Goal: Task Accomplishment & Management: Manage account settings

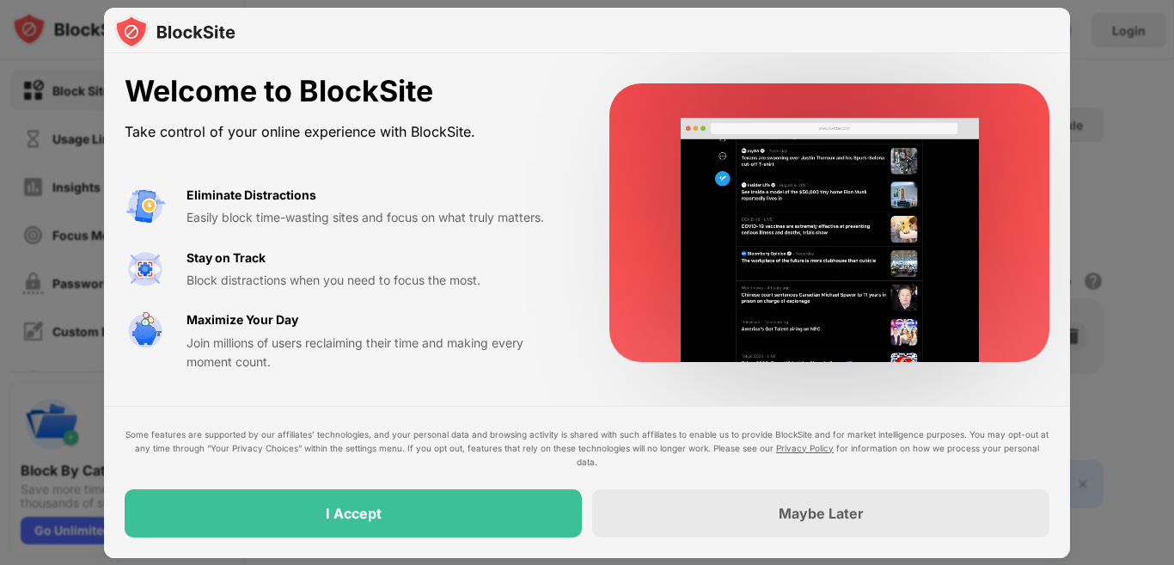
drag, startPoint x: 218, startPoint y: 215, endPoint x: 478, endPoint y: 254, distance: 262.5
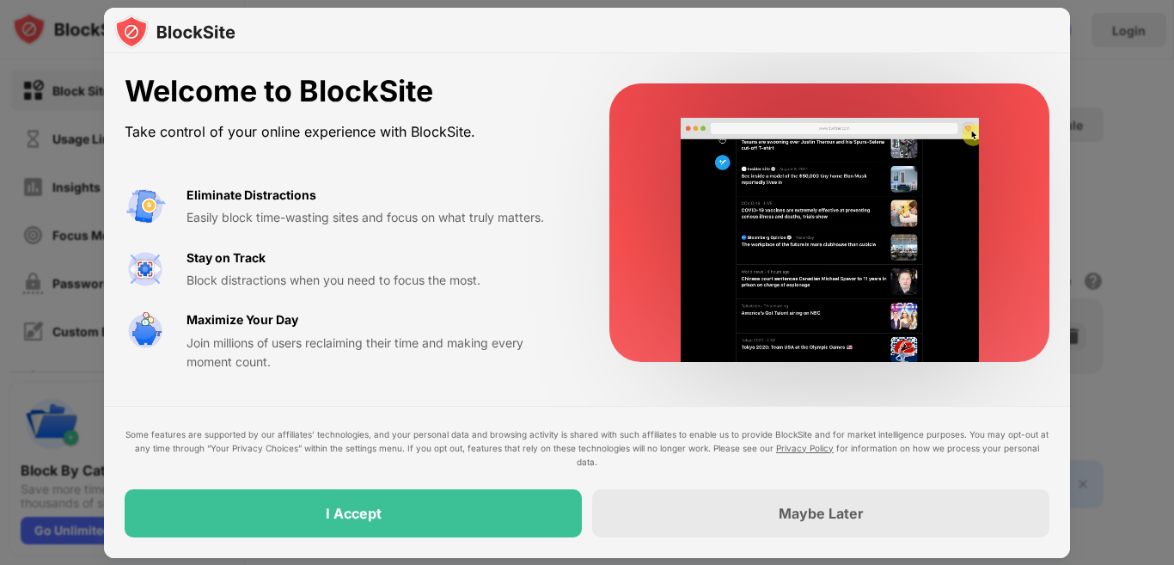
click at [478, 253] on div "Eliminate Distractions Easily block time-wasting sites and focus on what truly …" at bounding box center [346, 279] width 443 height 186
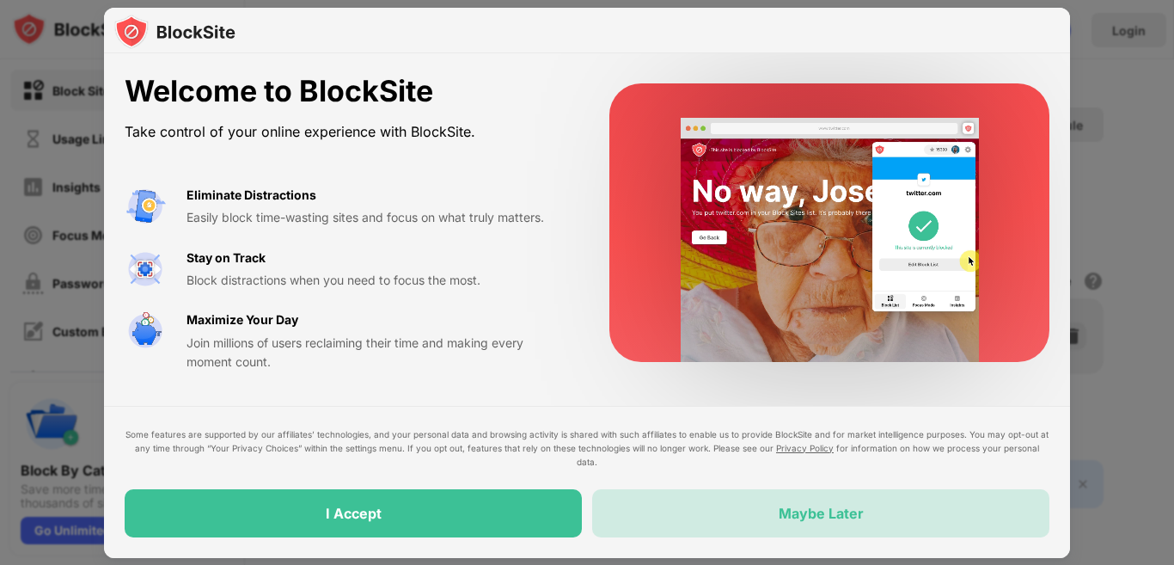
click at [781, 522] on div "Maybe Later" at bounding box center [820, 513] width 457 height 48
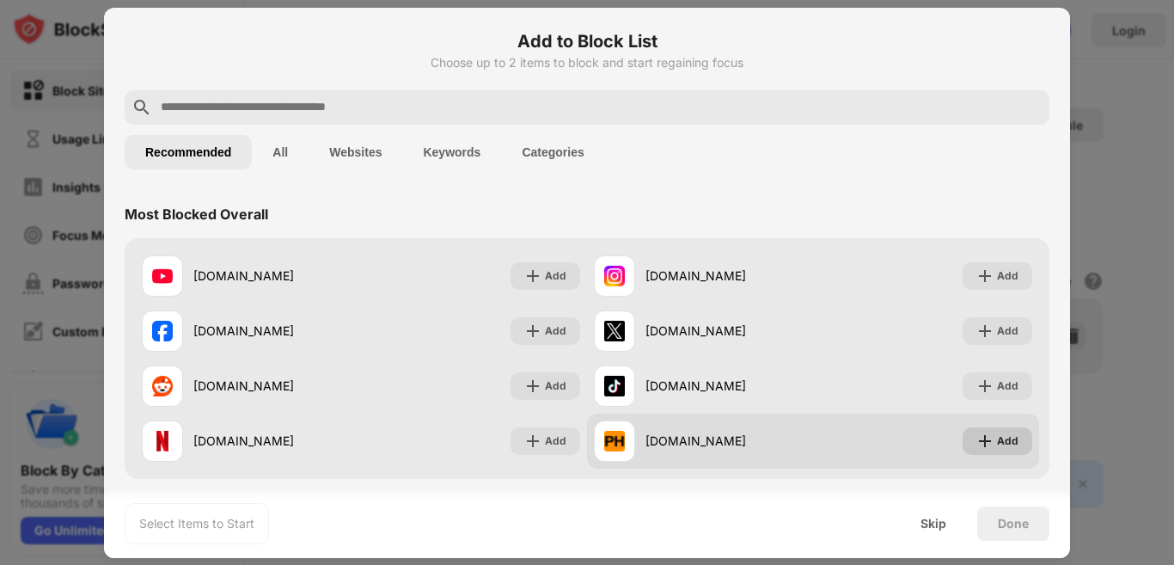
click at [997, 433] on div "Add" at bounding box center [1007, 440] width 21 height 17
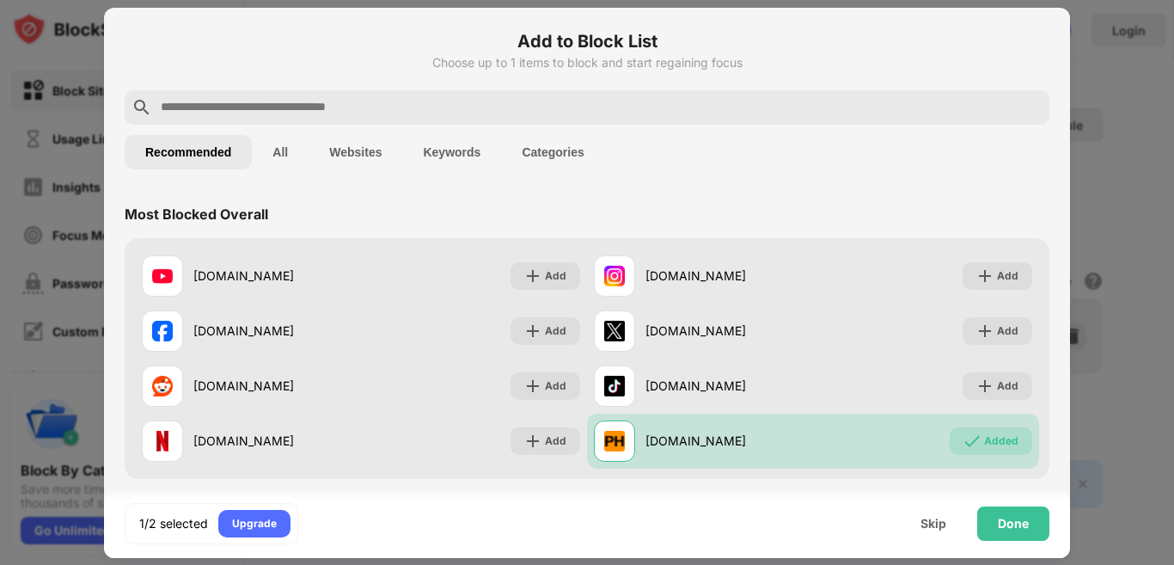
drag, startPoint x: 1071, startPoint y: 100, endPoint x: 1074, endPoint y: 127, distance: 27.7
click at [1074, 127] on div at bounding box center [587, 282] width 1174 height 565
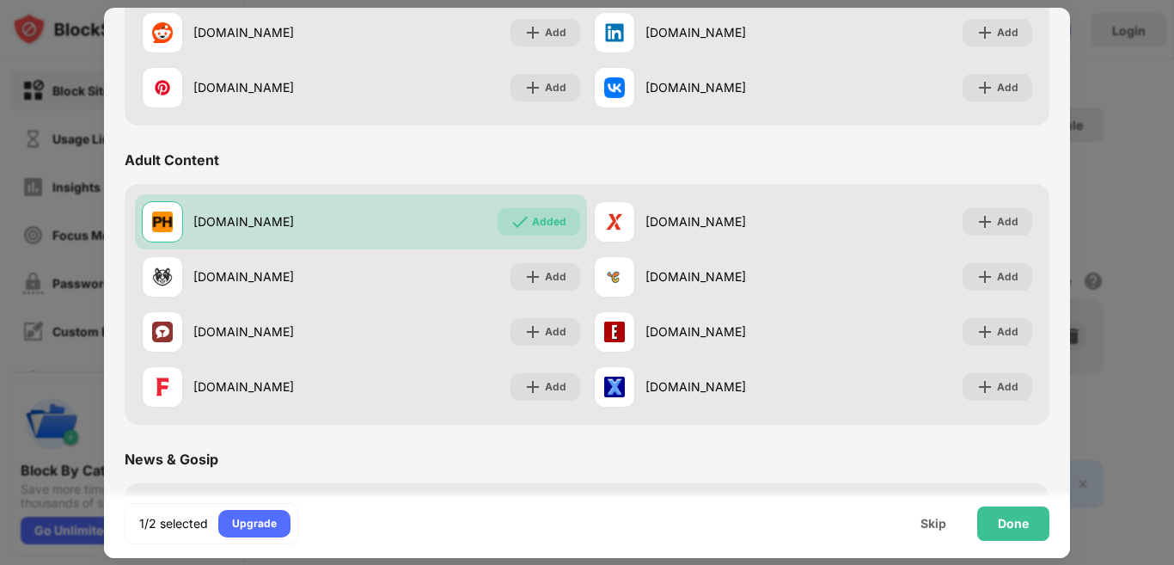
scroll to position [683, 0]
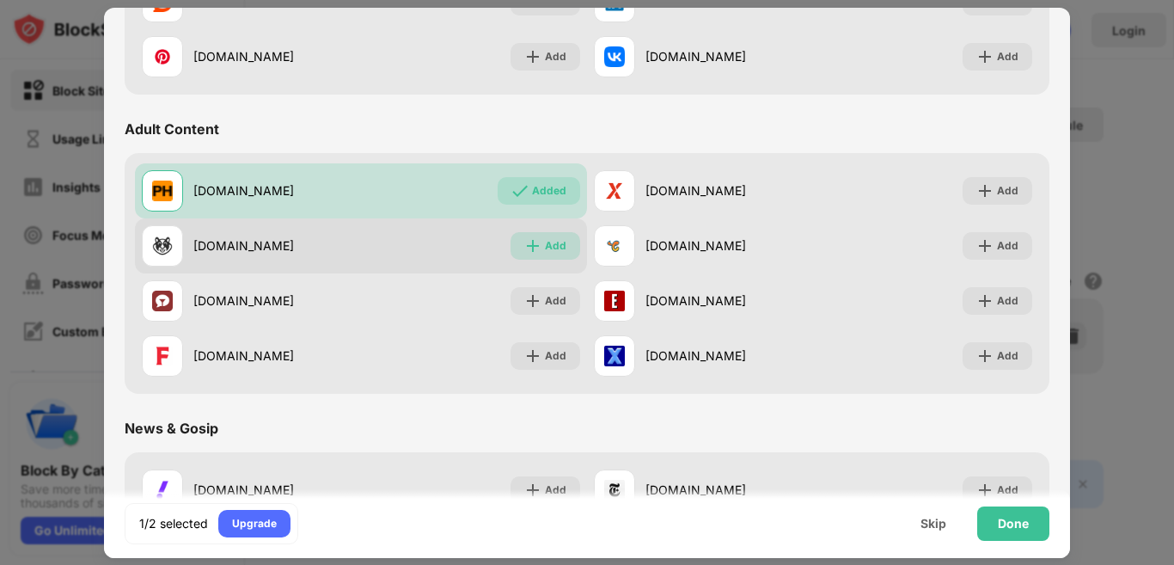
click at [524, 248] on img at bounding box center [532, 245] width 17 height 17
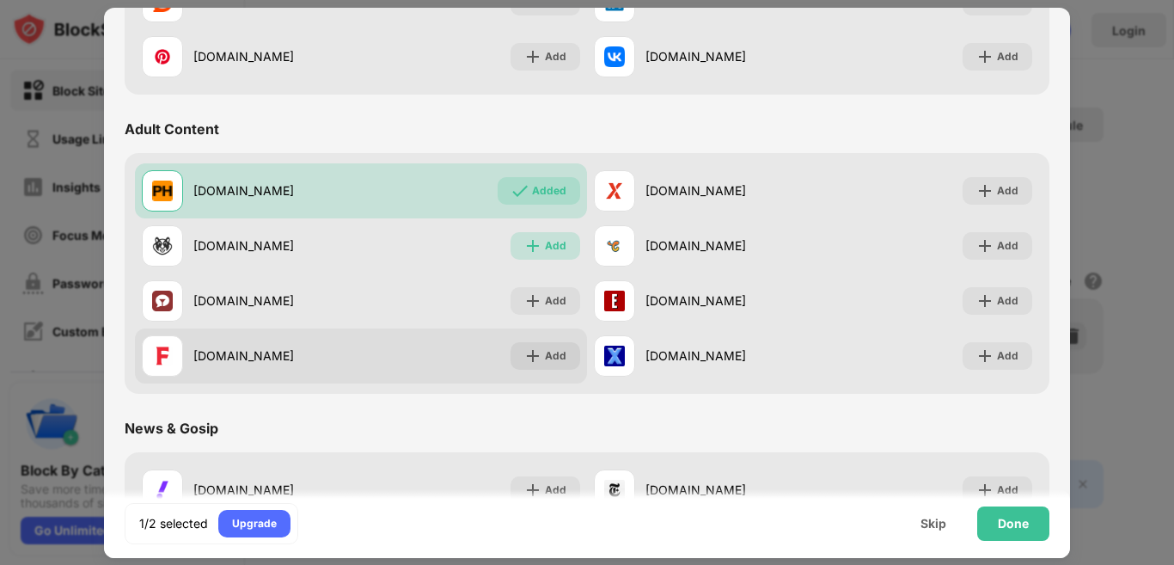
click at [522, 290] on div "Add" at bounding box center [545, 300] width 70 height 27
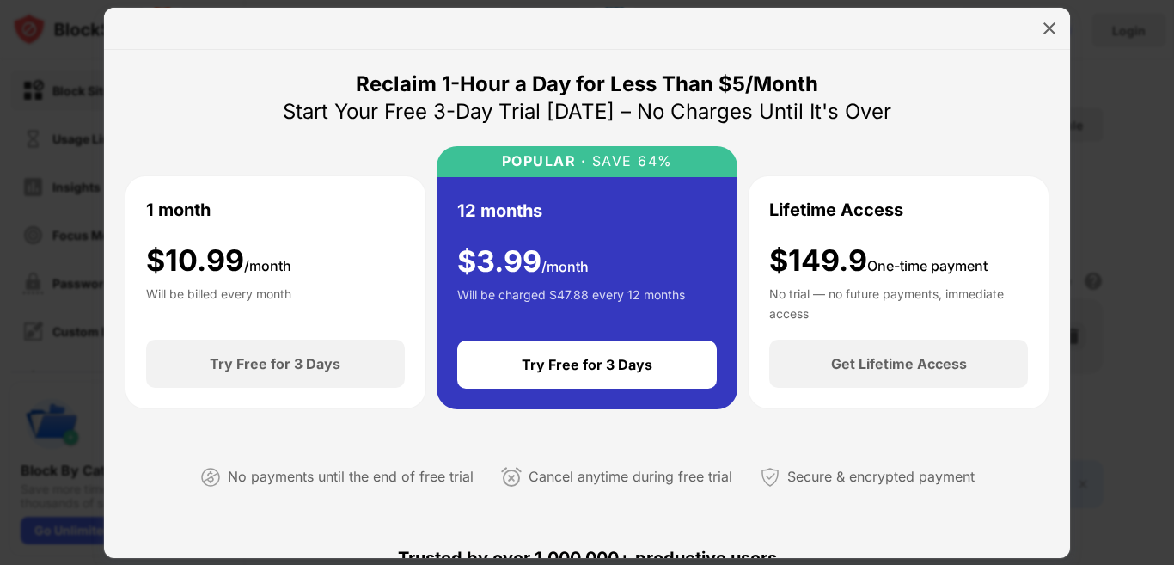
drag, startPoint x: 346, startPoint y: 84, endPoint x: 750, endPoint y: 113, distance: 404.9
click at [750, 113] on div "Reclaim 1-Hour a Day for Less Than $5/Month Start Your Free 3-Day Trial Today –…" at bounding box center [587, 97] width 608 height 55
click at [1032, 20] on div at bounding box center [587, 29] width 966 height 42
click at [1040, 21] on div at bounding box center [1048, 28] width 27 height 27
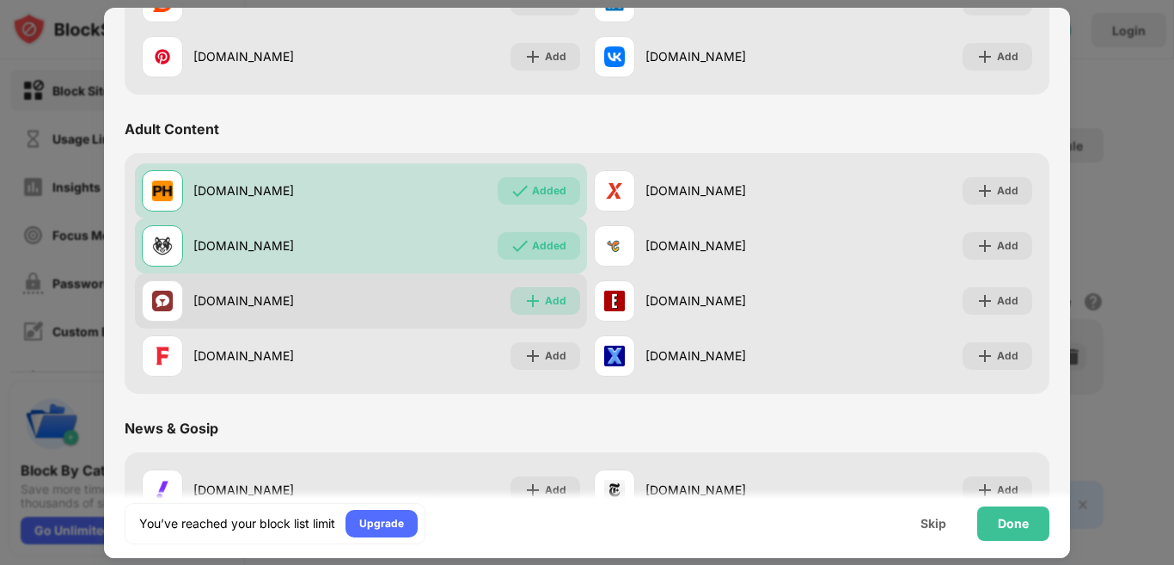
click at [545, 295] on div "Add" at bounding box center [555, 300] width 21 height 17
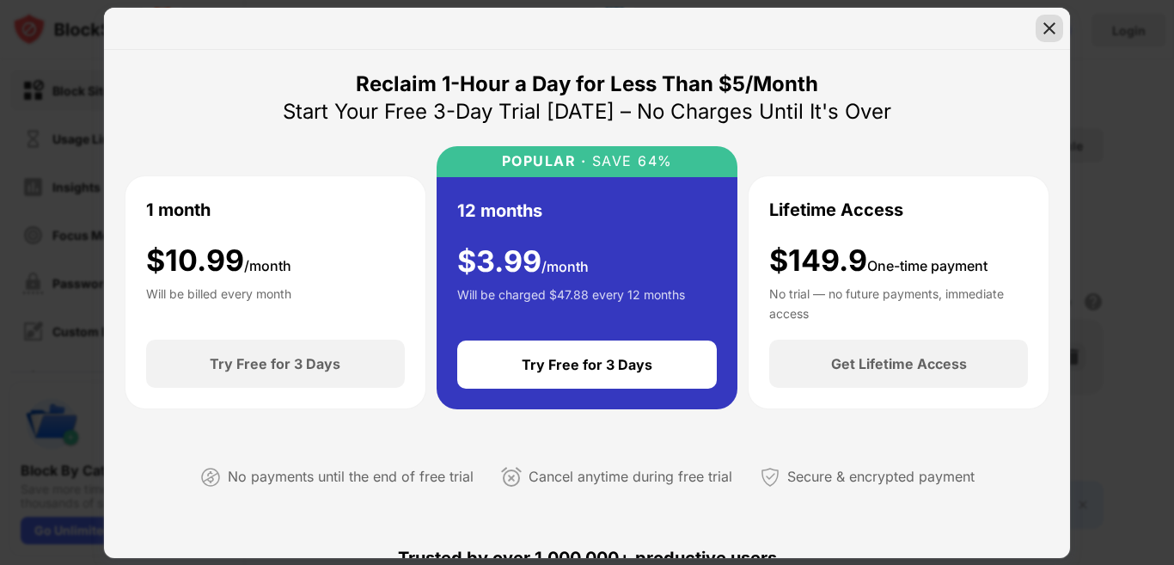
click at [1044, 36] on img at bounding box center [1049, 28] width 17 height 17
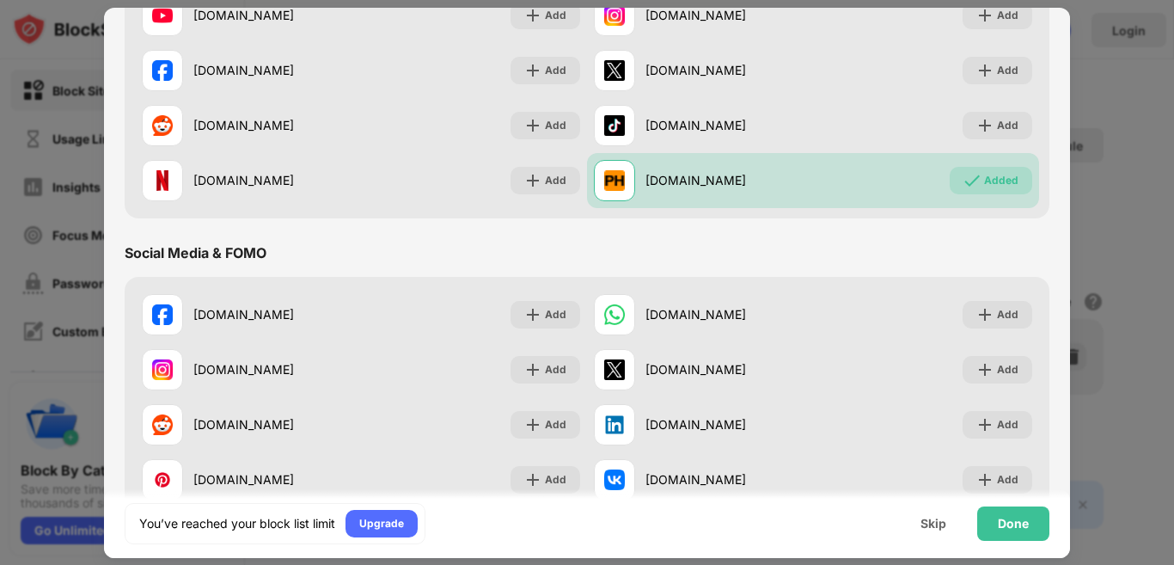
scroll to position [253, 0]
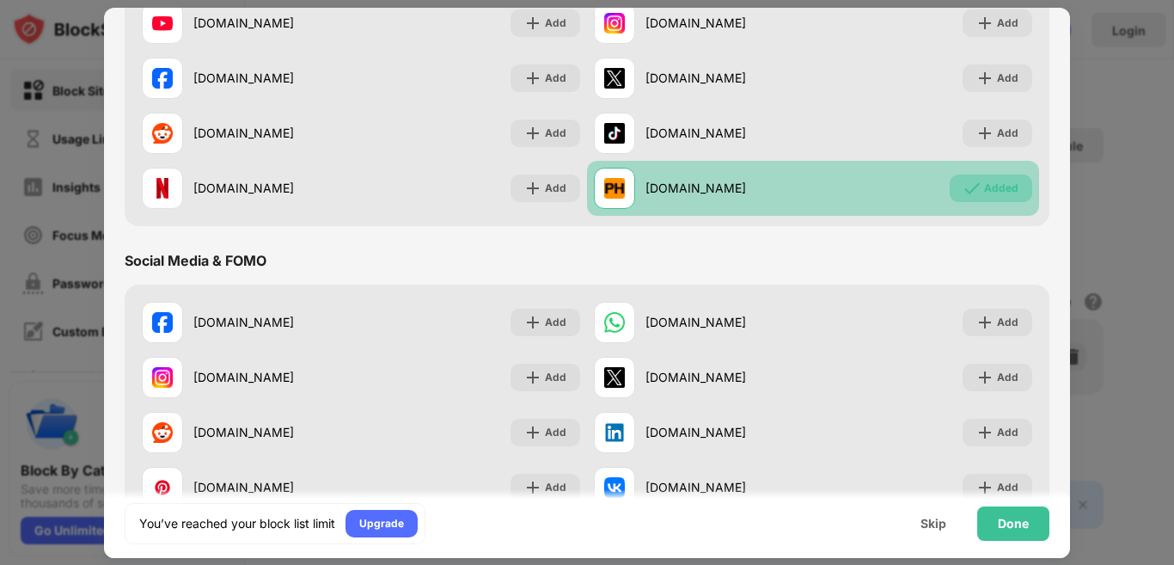
click at [984, 182] on div "Added" at bounding box center [1001, 188] width 34 height 17
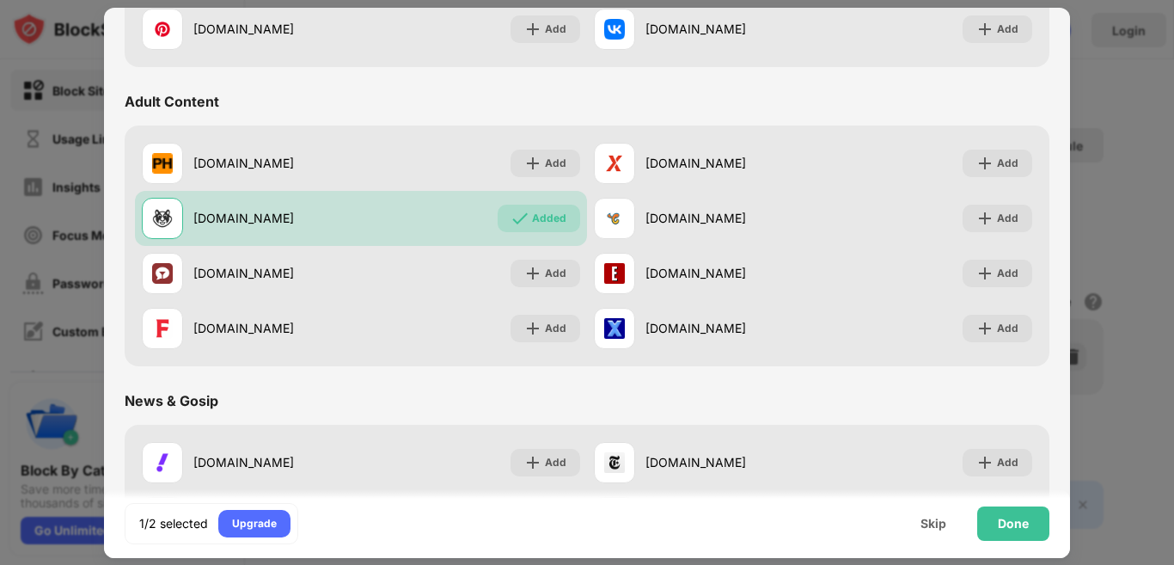
scroll to position [823, 0]
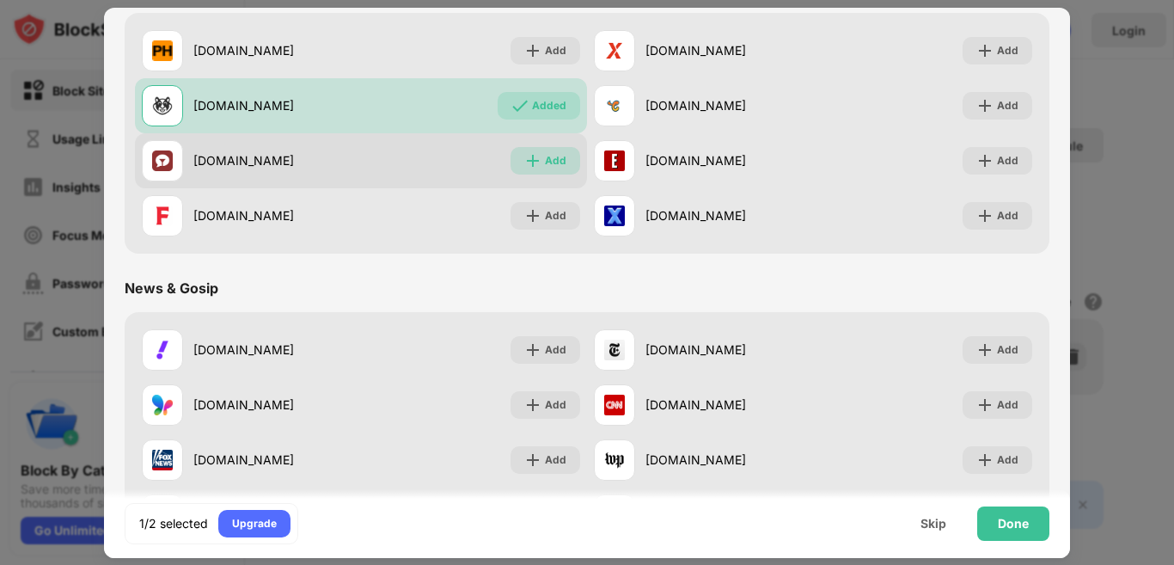
click at [526, 164] on img at bounding box center [532, 160] width 17 height 17
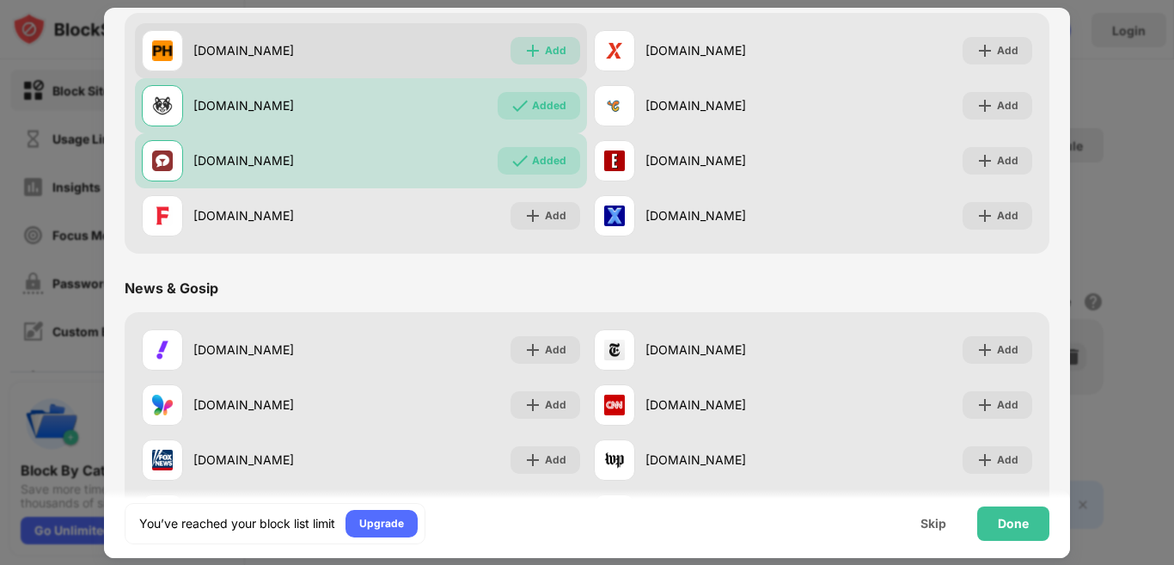
click at [545, 52] on div "Add" at bounding box center [555, 50] width 21 height 17
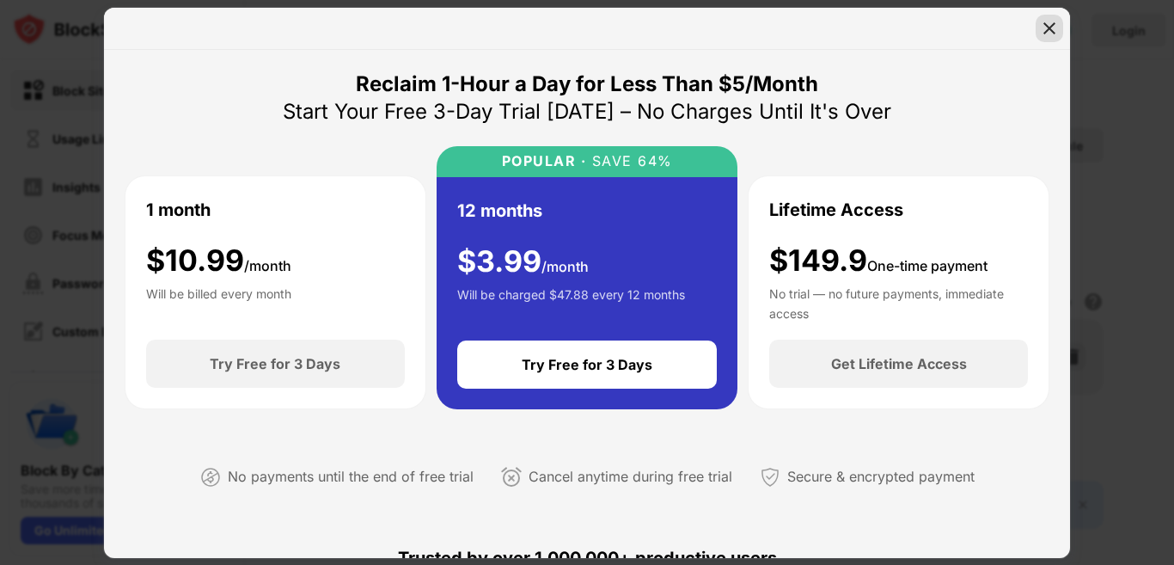
click at [1044, 35] on img at bounding box center [1049, 28] width 17 height 17
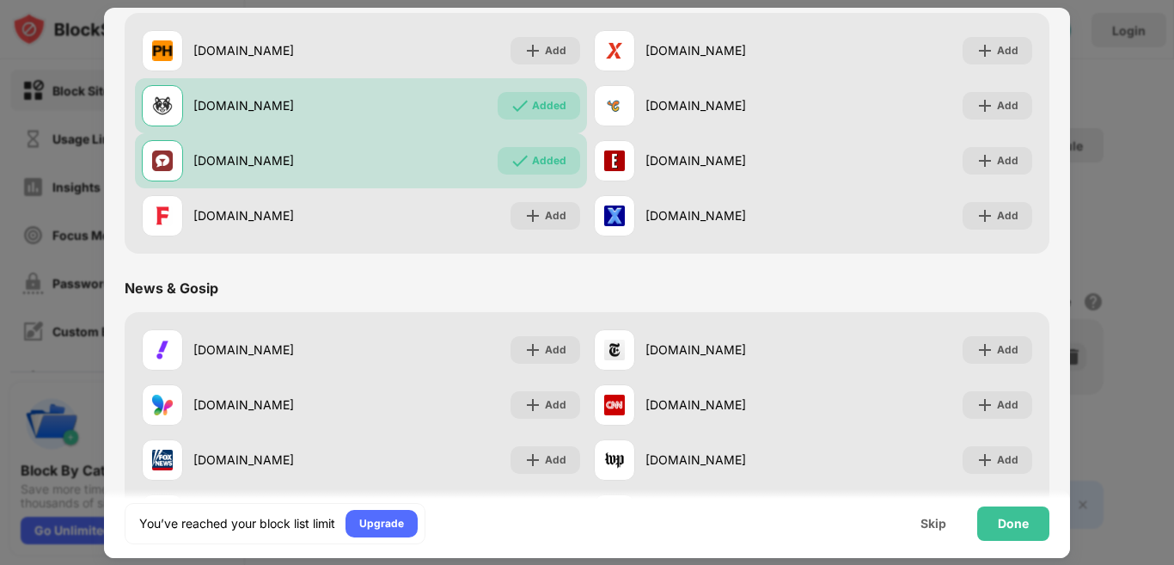
click at [1100, 21] on div at bounding box center [587, 282] width 1174 height 565
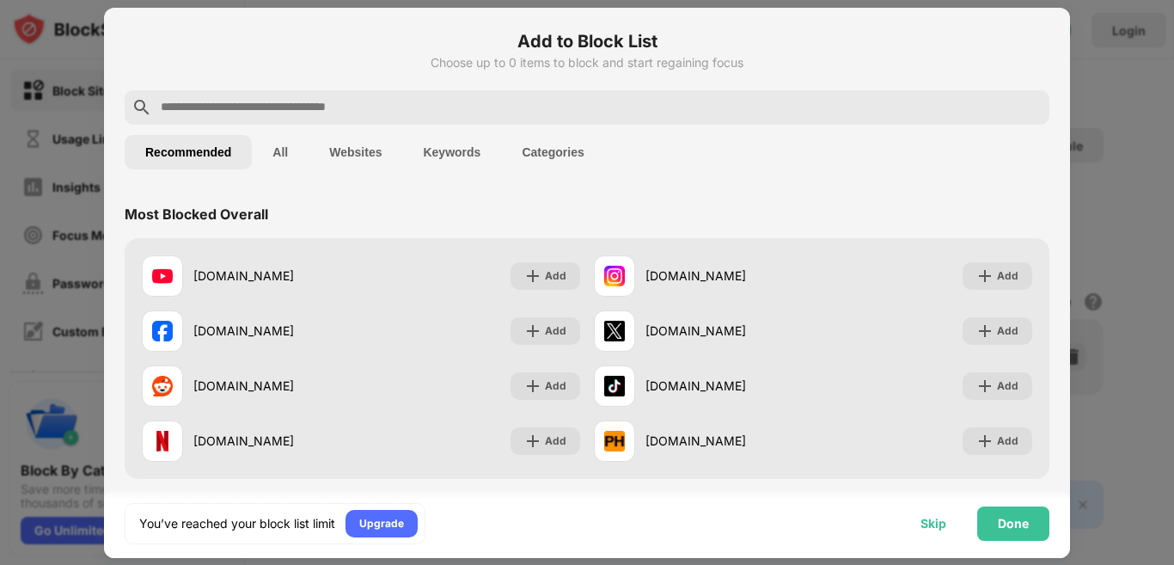
click at [919, 524] on div "Skip" at bounding box center [933, 523] width 67 height 34
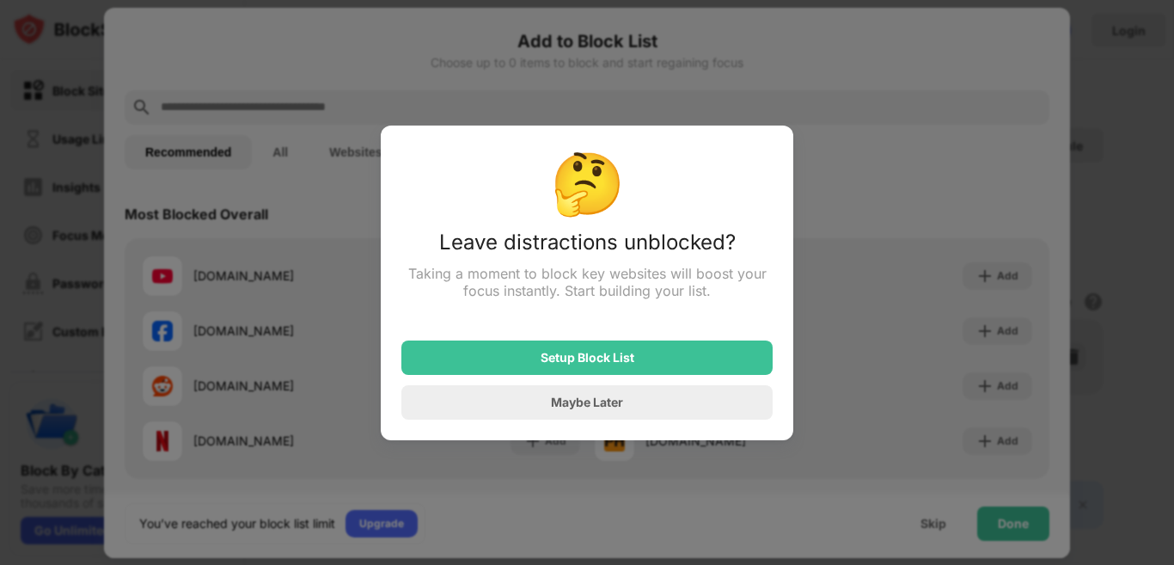
click at [578, 180] on div "🤔" at bounding box center [586, 182] width 371 height 73
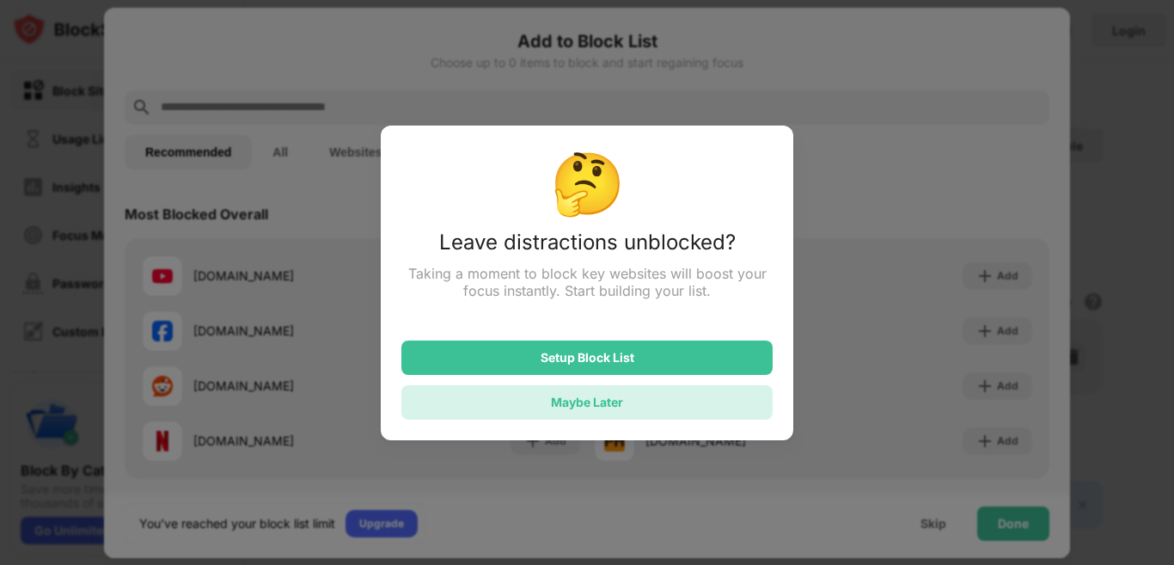
click at [589, 401] on div "Maybe Later" at bounding box center [587, 401] width 72 height 15
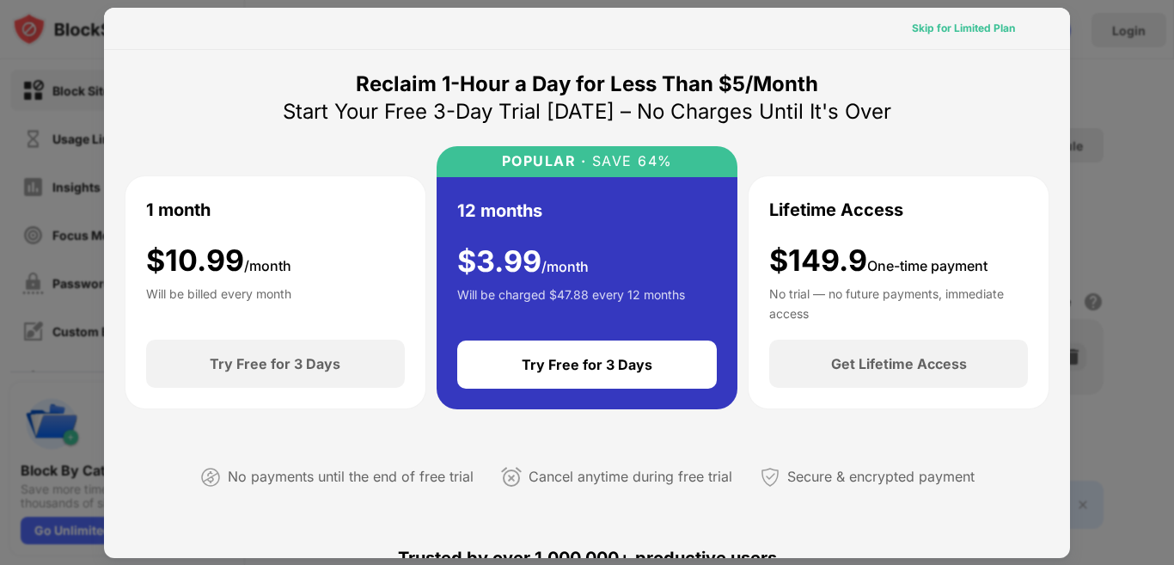
click at [980, 26] on div "Skip for Limited Plan" at bounding box center [963, 28] width 103 height 17
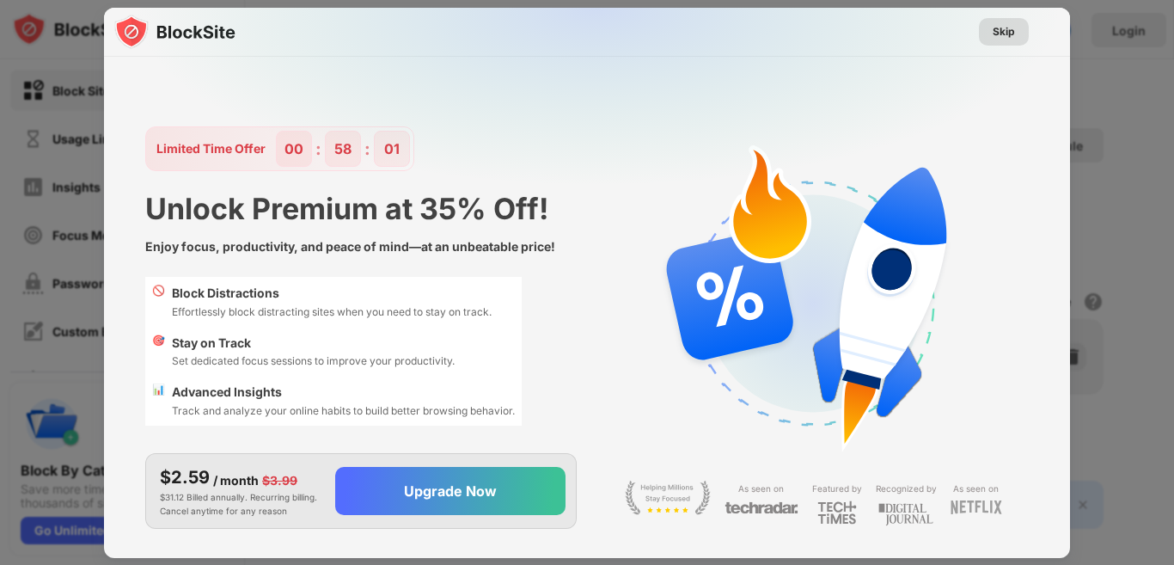
click at [1010, 35] on div "Skip" at bounding box center [1003, 31] width 22 height 17
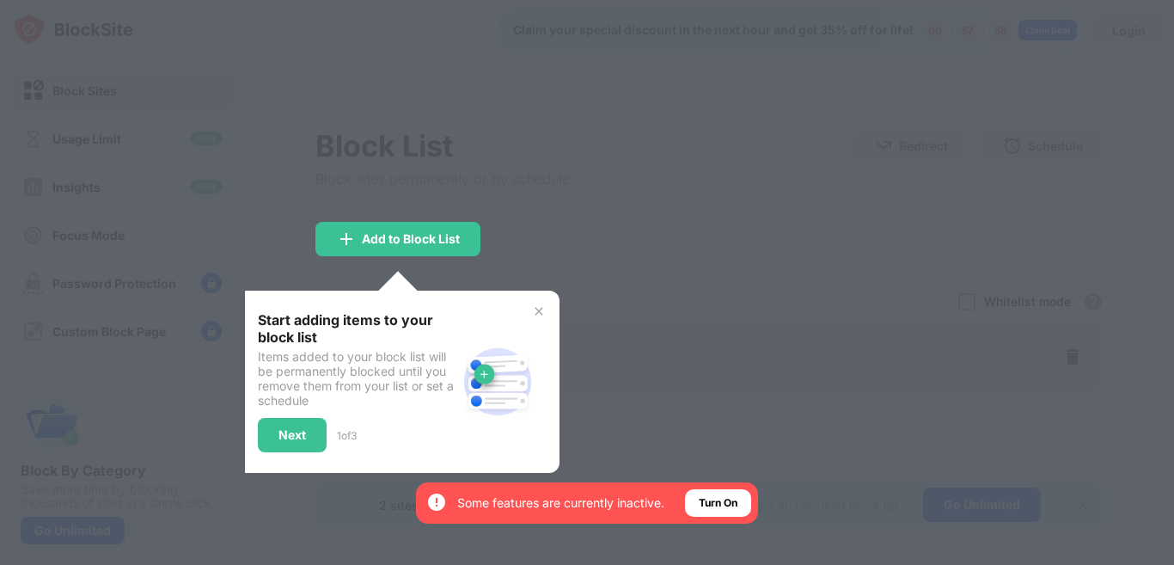
click at [542, 320] on div "Start adding items to your block list Items added to your block list will be pe…" at bounding box center [398, 381] width 322 height 182
click at [538, 309] on img at bounding box center [539, 311] width 14 height 14
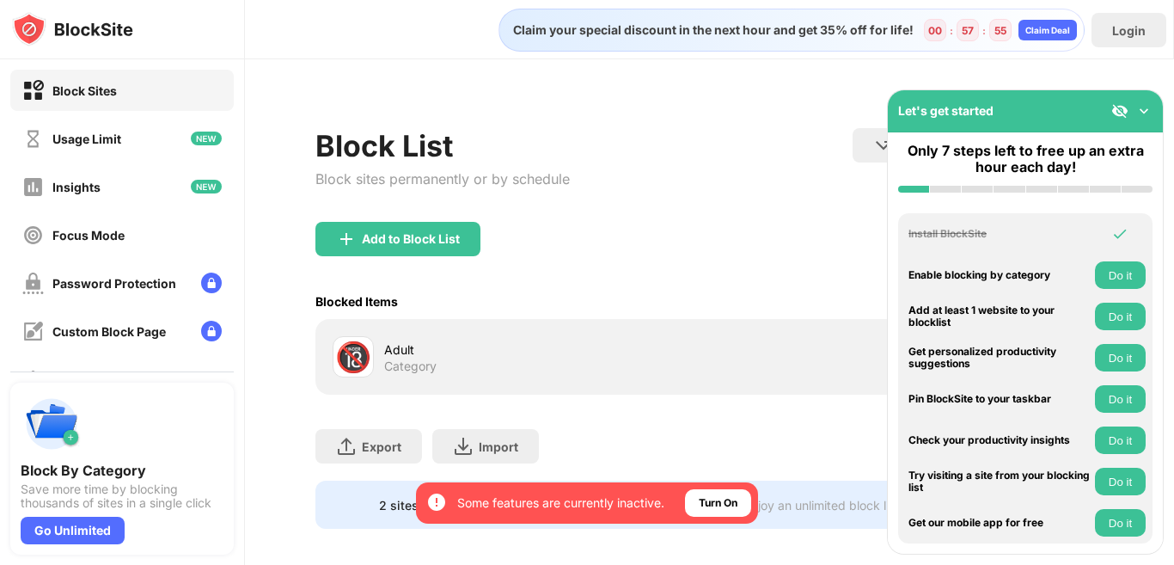
click at [1155, 107] on div "Let's get started" at bounding box center [1025, 111] width 275 height 42
